Goal: Check status: Check status

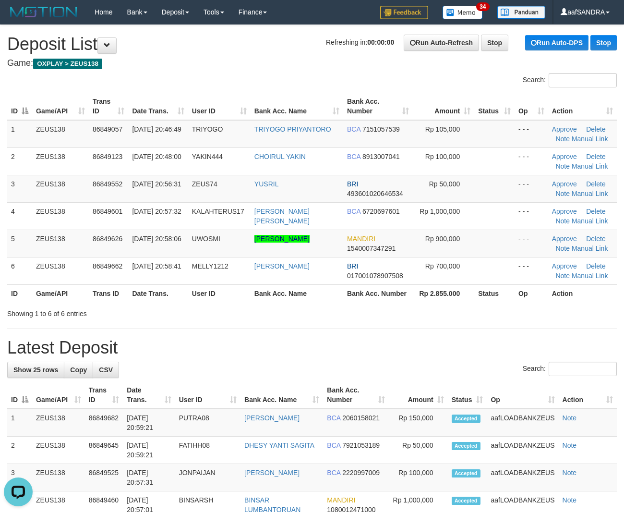
click at [366, 356] on h1 "Latest Deposit" at bounding box center [312, 347] width 610 height 19
drag, startPoint x: 364, startPoint y: 354, endPoint x: 414, endPoint y: 356, distance: 49.5
click at [392, 353] on h1 "Latest Deposit" at bounding box center [312, 347] width 610 height 19
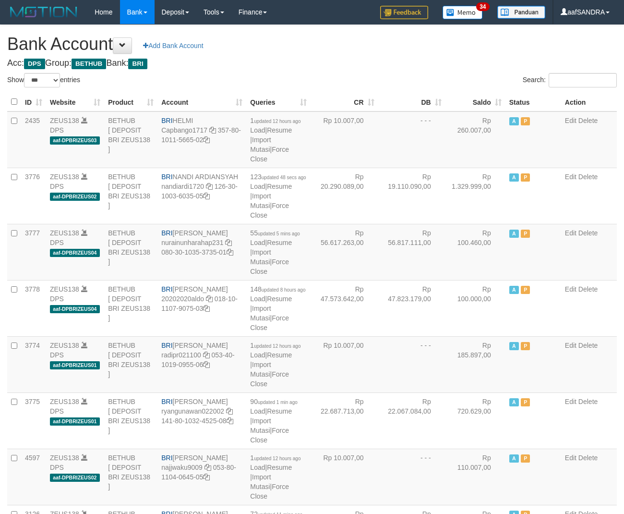
select select "***"
